Goal: Task Accomplishment & Management: Complete application form

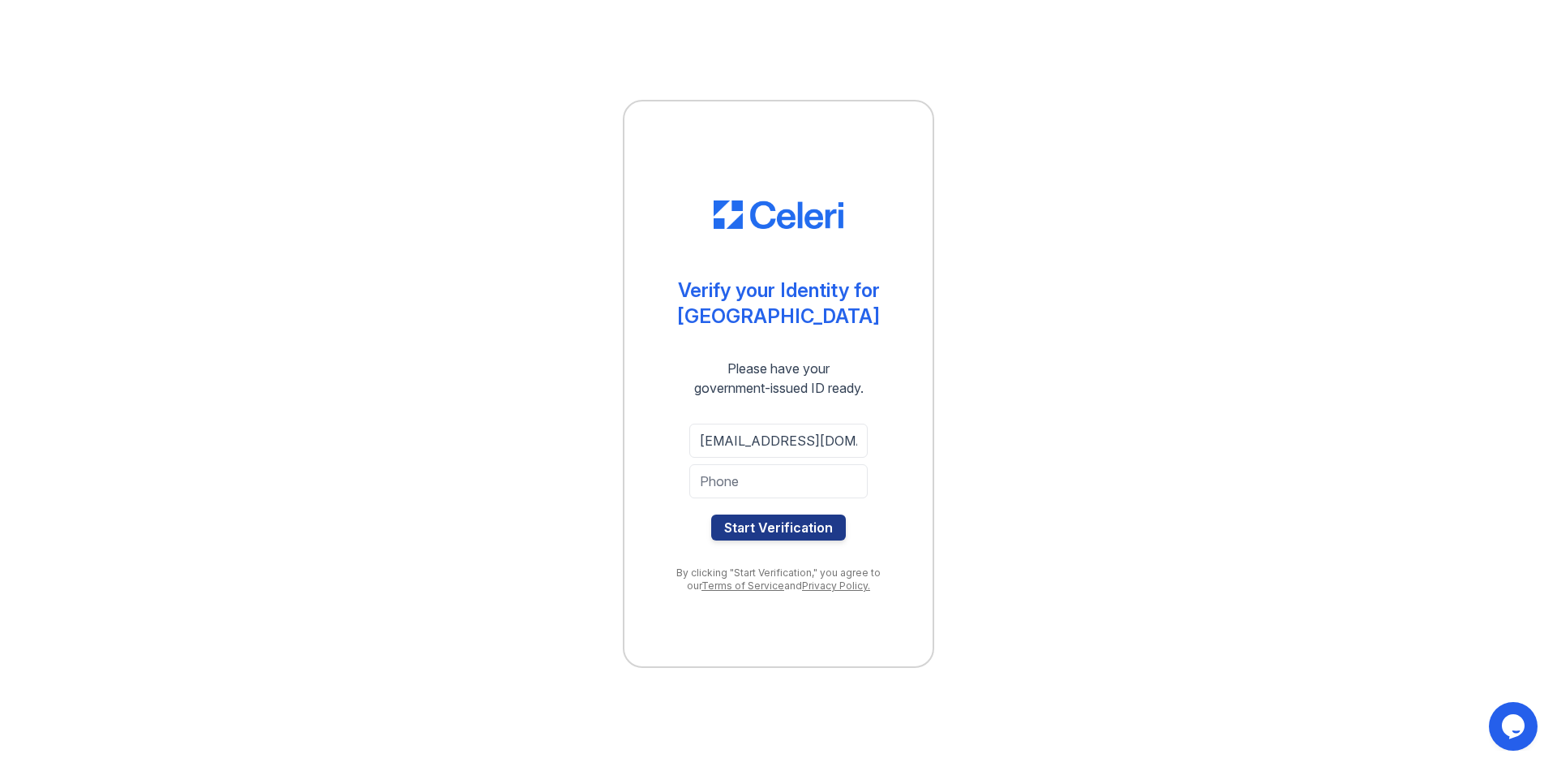
type input "6175866983"
click at [766, 528] on button "Start Verification" at bounding box center [778, 527] width 135 height 26
